Goal: Find specific page/section: Find specific page/section

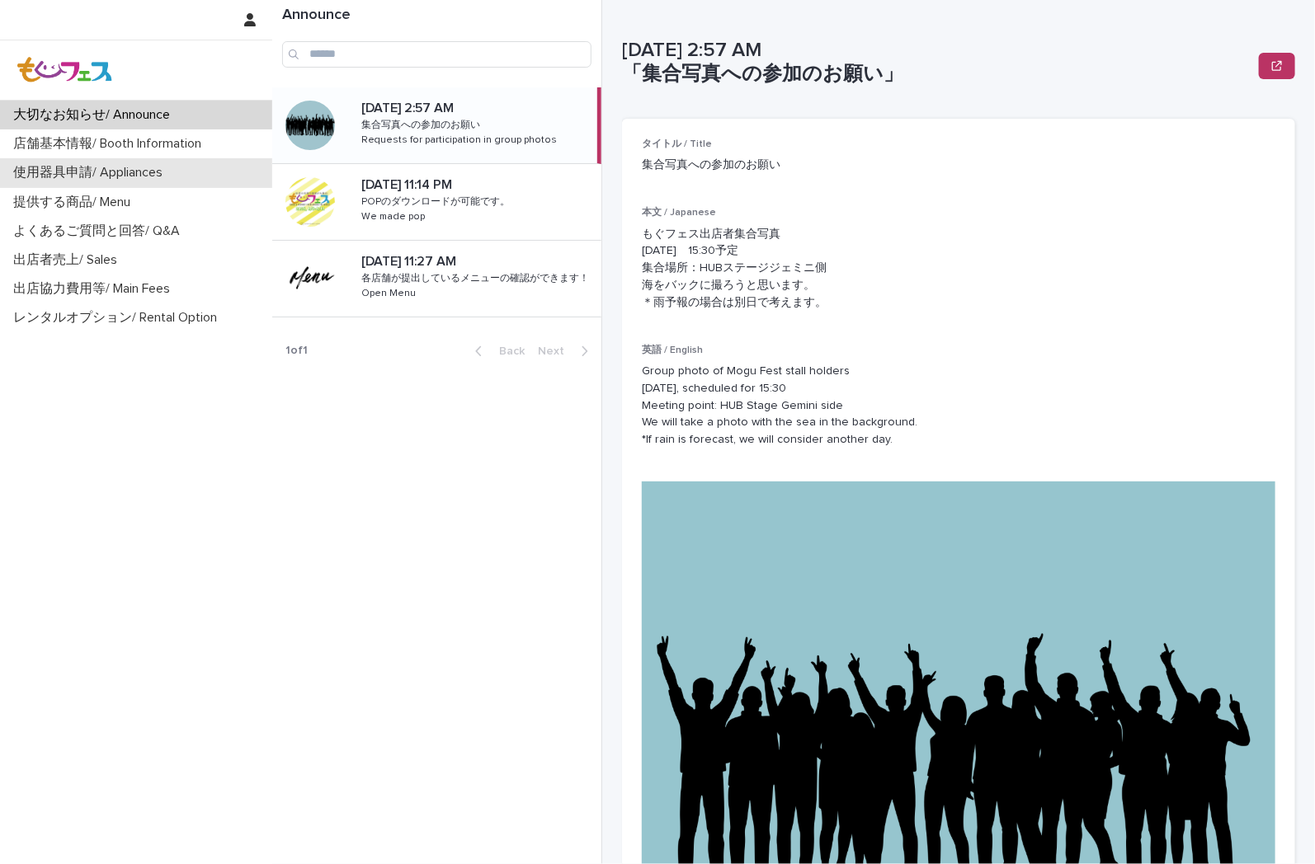
click at [96, 166] on p "使用器具申請/ Appliances" at bounding box center [91, 173] width 169 height 16
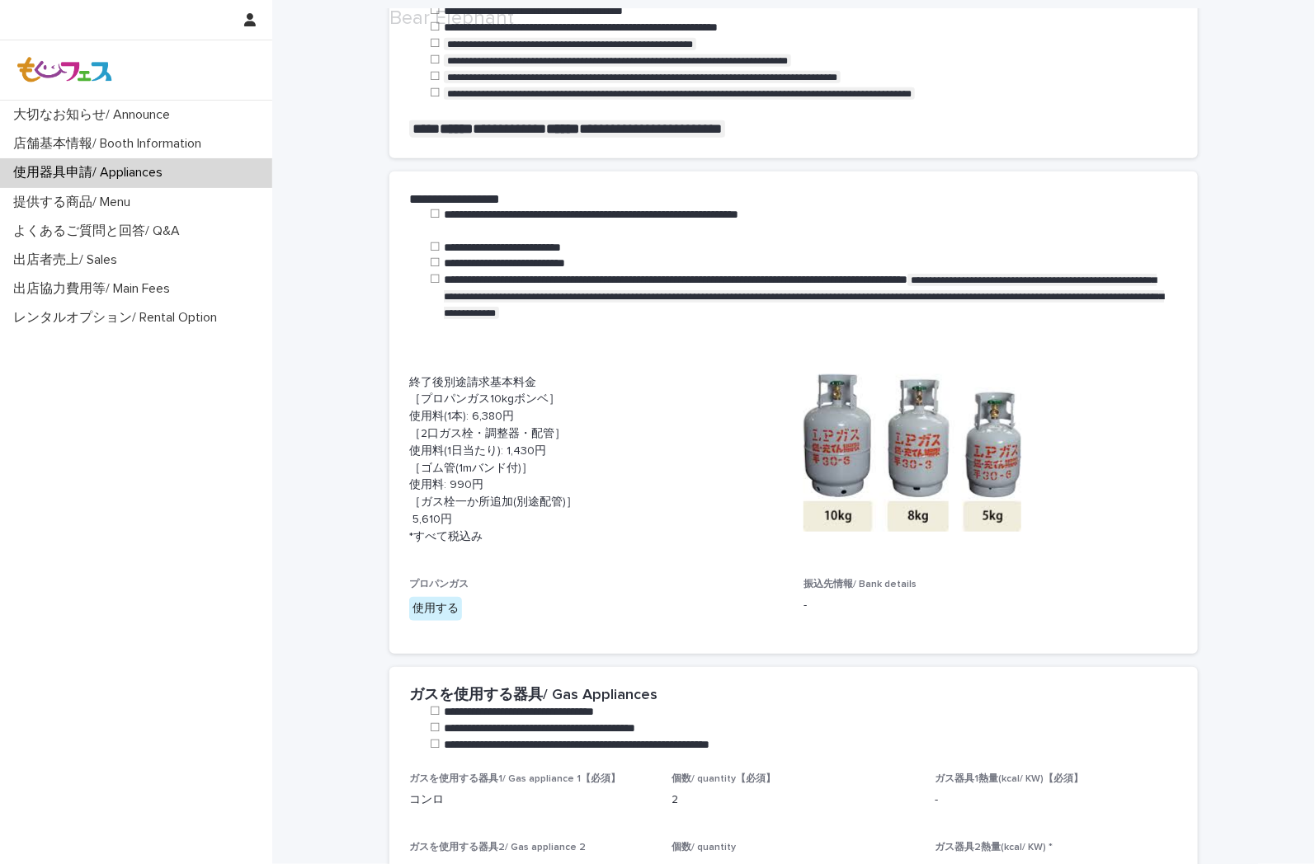
scroll to position [641, 0]
